Goal: Transaction & Acquisition: Download file/media

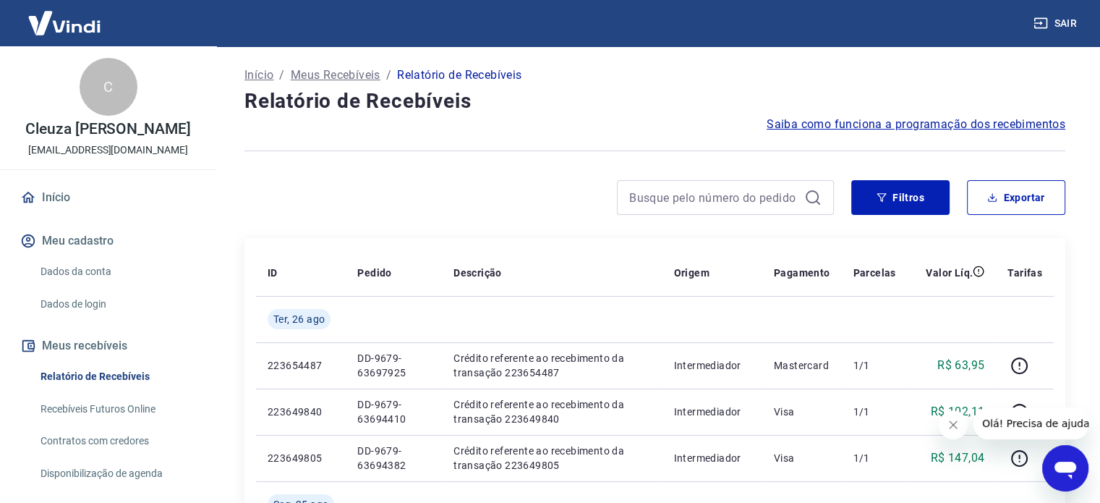
drag, startPoint x: 1012, startPoint y: 192, endPoint x: 936, endPoint y: 226, distance: 83.5
click at [1014, 193] on button "Exportar" at bounding box center [1016, 197] width 98 height 35
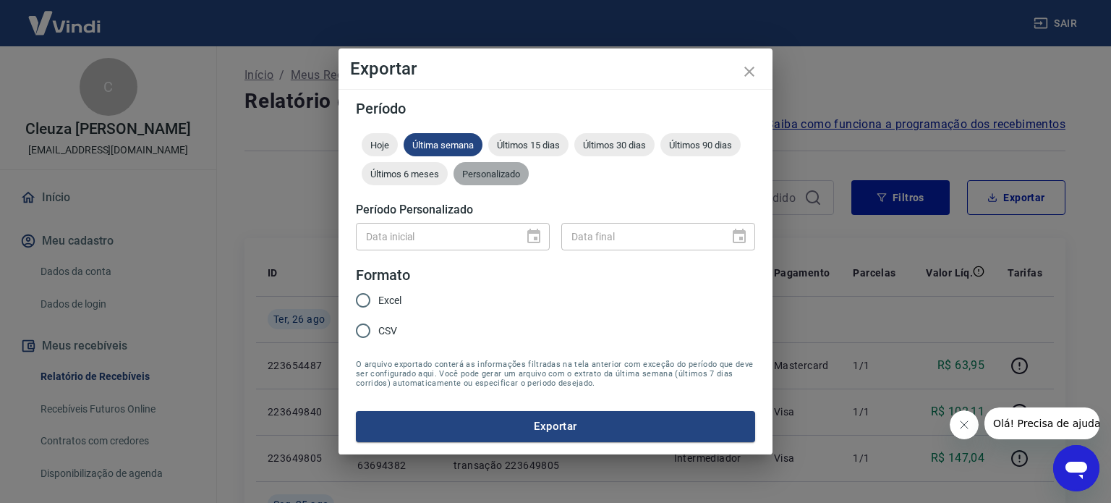
click at [469, 175] on span "Personalizado" at bounding box center [490, 173] width 75 height 11
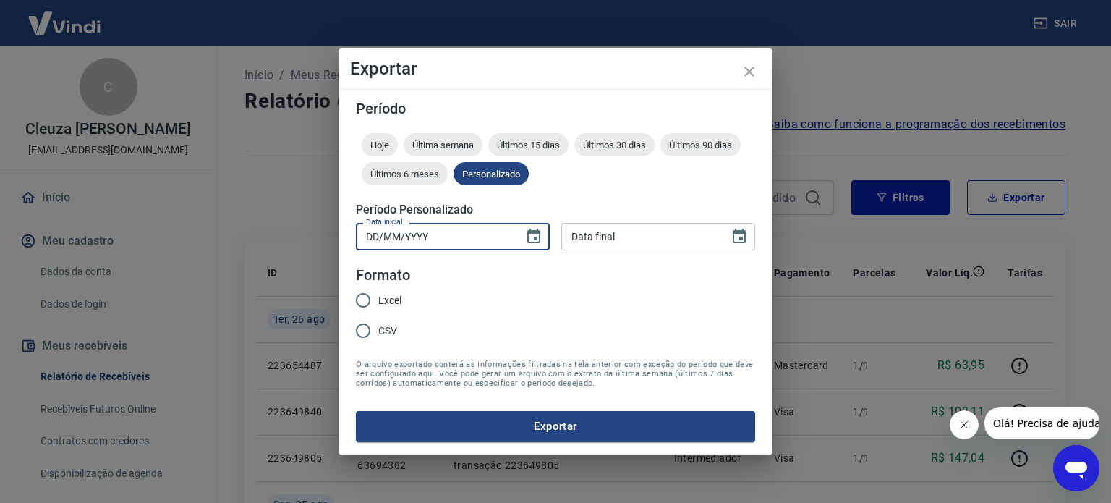
click at [441, 228] on input "DD/MM/YYYY" at bounding box center [435, 236] width 158 height 27
type input "[DATE]"
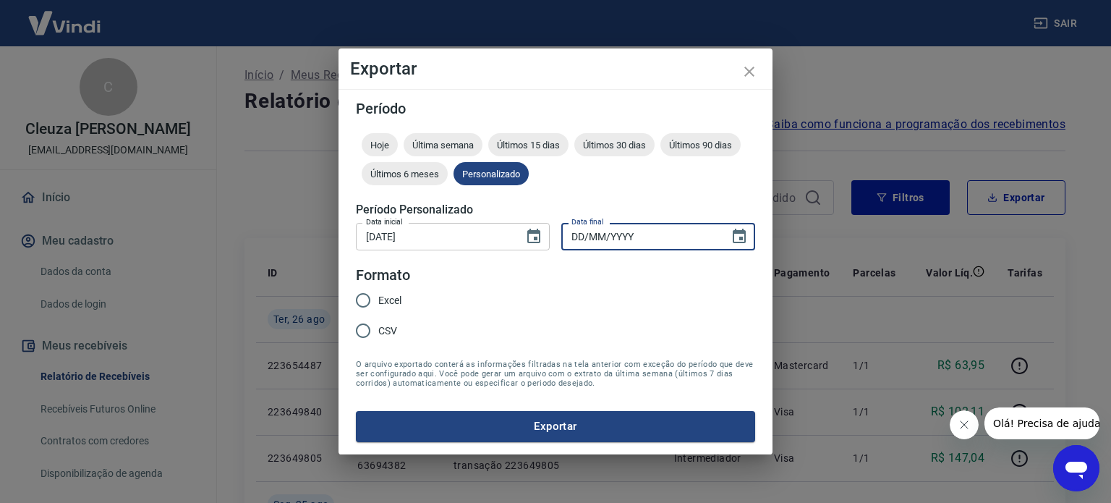
click at [634, 229] on input "DD/MM/YYYY" at bounding box center [640, 236] width 158 height 27
type input "[DATE]"
click at [388, 326] on span "CSV" at bounding box center [387, 330] width 19 height 15
click at [378, 326] on input "CSV" at bounding box center [363, 330] width 30 height 30
radio input "true"
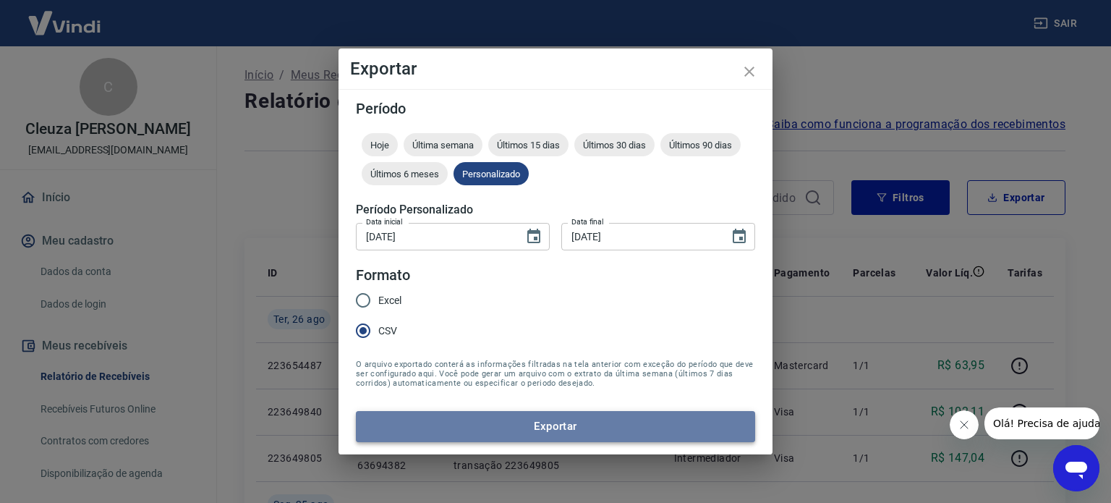
click at [503, 426] on button "Exportar" at bounding box center [555, 426] width 399 height 30
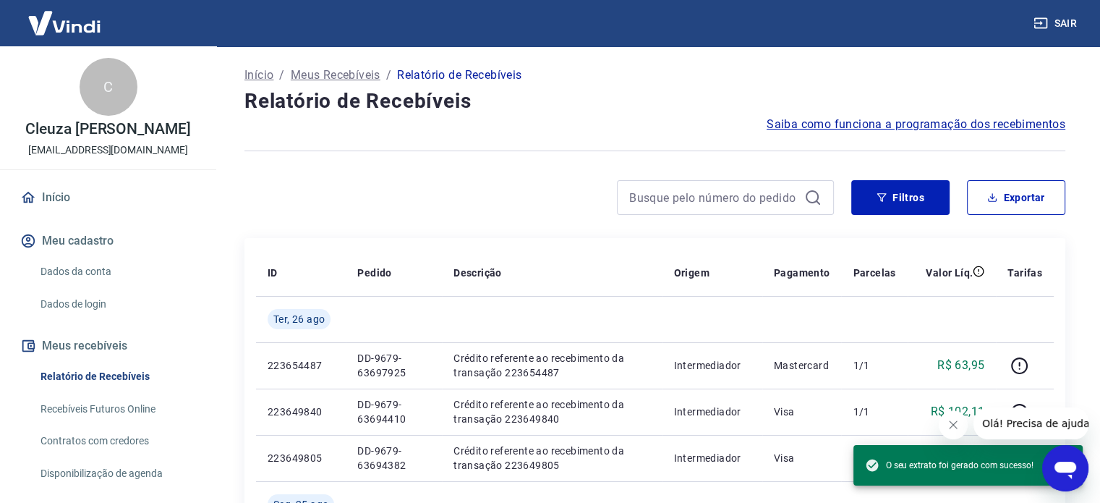
click at [462, 188] on div at bounding box center [538, 197] width 589 height 35
